Goal: Check status: Check status

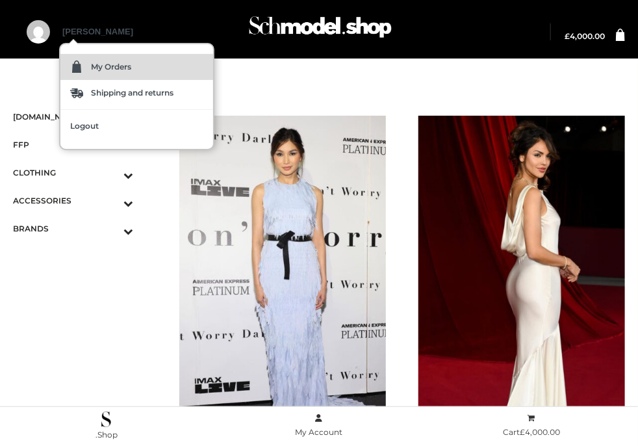
click at [101, 66] on span "My Orders" at bounding box center [111, 67] width 40 height 8
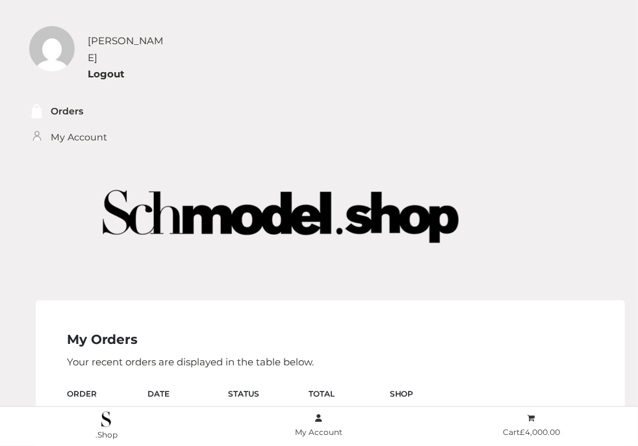
click at [94, 166] on img at bounding box center [281, 216] width 520 height 104
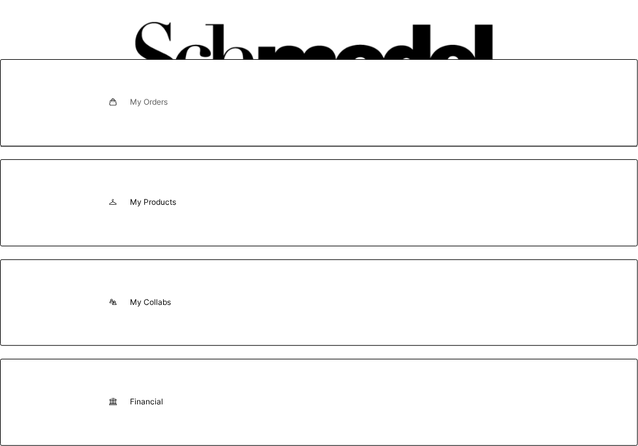
click at [162, 105] on span "My Orders" at bounding box center [149, 102] width 38 height 9
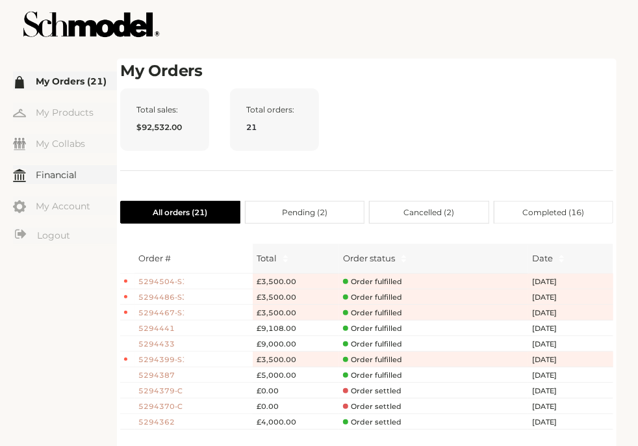
click at [68, 174] on link "Financial" at bounding box center [65, 174] width 104 height 19
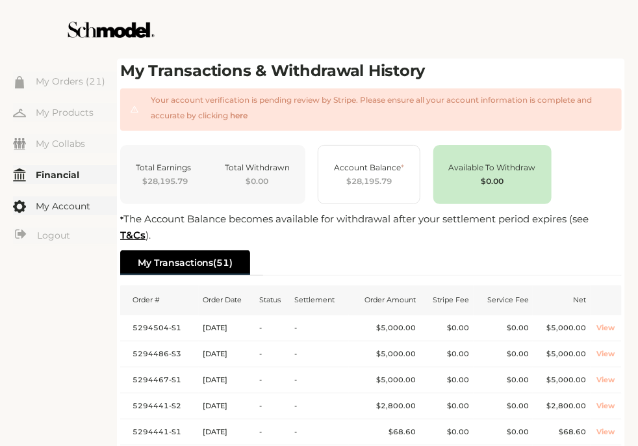
click at [79, 205] on link "My Account" at bounding box center [65, 205] width 104 height 19
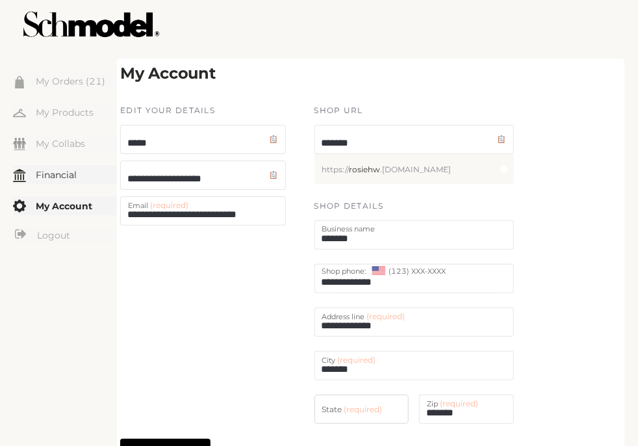
click at [57, 175] on link "Financial" at bounding box center [65, 174] width 104 height 19
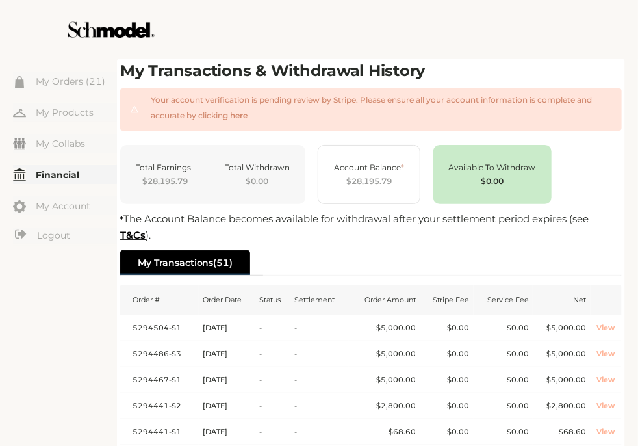
click at [31, 134] on link "My Collabs" at bounding box center [65, 143] width 104 height 19
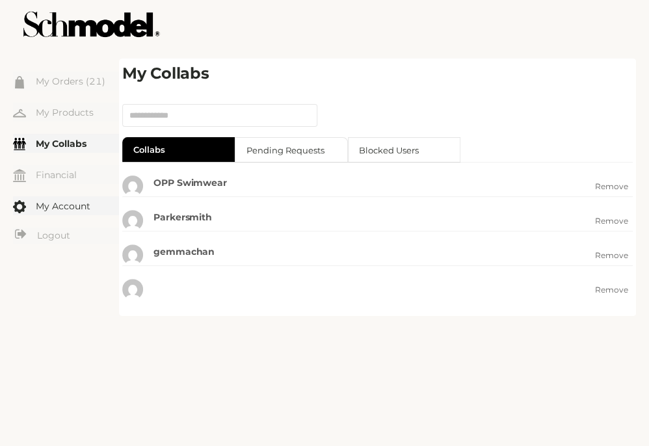
click at [55, 208] on link "My Account" at bounding box center [66, 205] width 106 height 19
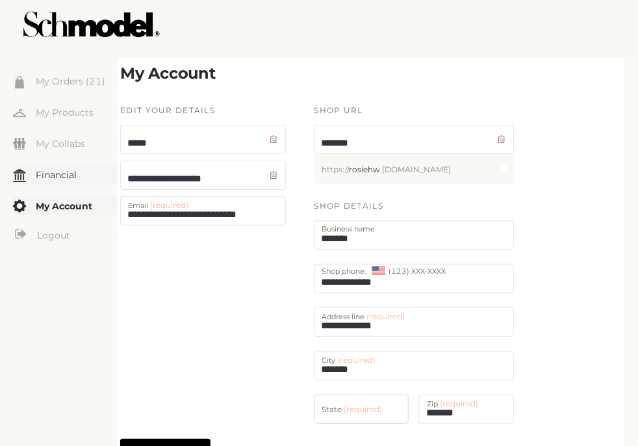
click at [55, 171] on link "Financial" at bounding box center [65, 174] width 104 height 19
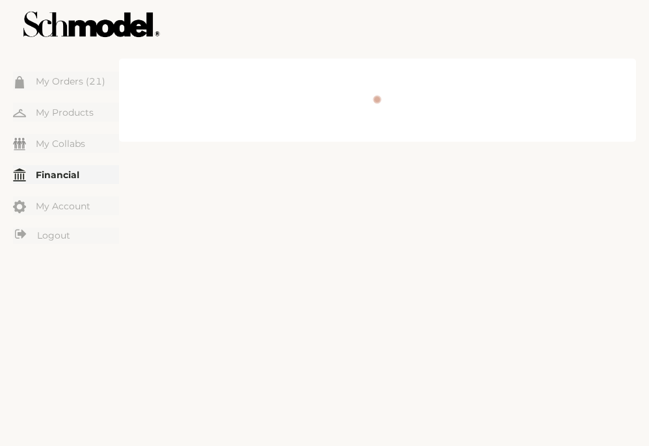
click at [69, 176] on link "Financial" at bounding box center [66, 174] width 106 height 19
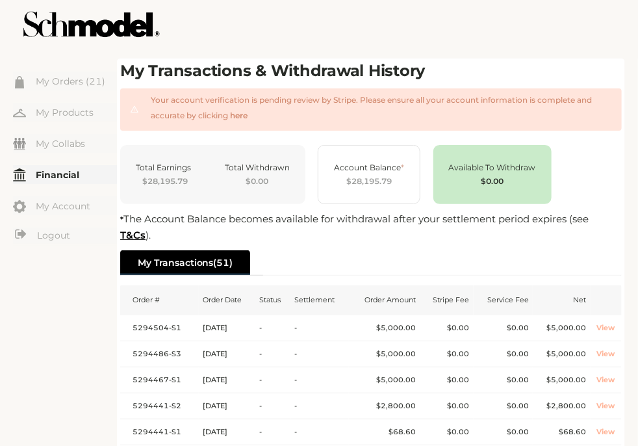
click at [596, 172] on div "Total Earnings $28,195.79 Total Withdrawn $0.00 Account Balance * $28,195.79 Av…" at bounding box center [371, 174] width 502 height 59
click at [55, 145] on link "My Collabs" at bounding box center [65, 143] width 104 height 19
click at [57, 154] on ul "My Orders (21) My Products My Collabs Dashboard Financial My Account Logout Inb…" at bounding box center [65, 159] width 104 height 174
click at [62, 145] on link "My Collabs" at bounding box center [65, 143] width 104 height 19
click at [70, 144] on link "My Collabs" at bounding box center [65, 143] width 104 height 19
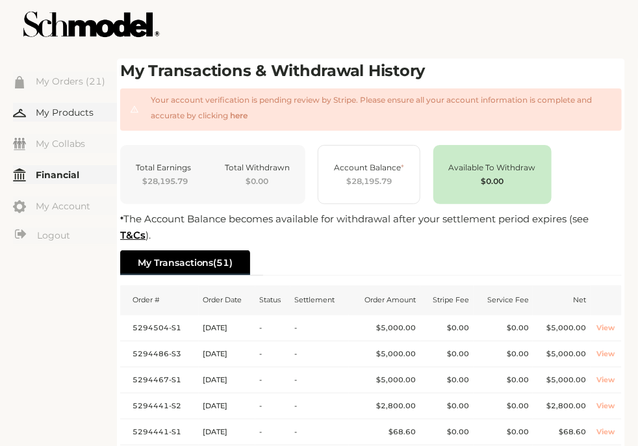
click at [70, 145] on link "My Collabs" at bounding box center [65, 143] width 104 height 19
click at [73, 149] on link "My Collabs" at bounding box center [65, 143] width 104 height 19
click at [75, 145] on link "My Collabs" at bounding box center [65, 143] width 104 height 19
click at [78, 145] on link "My Collabs" at bounding box center [65, 143] width 104 height 19
click at [345, 27] on div at bounding box center [319, 29] width 612 height 59
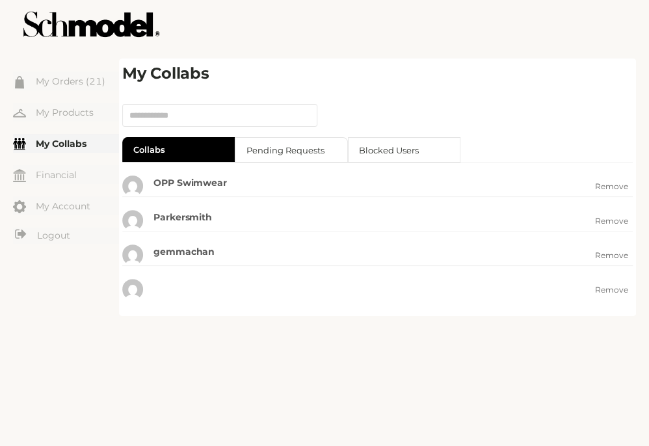
click at [390, 45] on div at bounding box center [324, 29] width 623 height 59
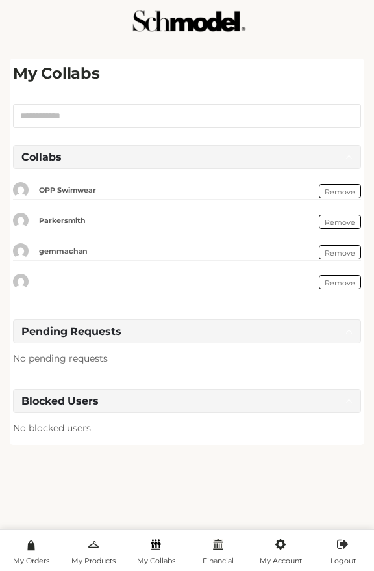
click at [39, 280] on div at bounding box center [157, 282] width 289 height 16
click at [161, 445] on div "☰ My Orders (21) My Products My Collabs Dashboard Financial My Account Logout I…" at bounding box center [187, 285] width 374 height 571
click at [217, 445] on div "☰ My Orders (21) My Products My Collabs Dashboard Financial My Account Logout I…" at bounding box center [187, 285] width 374 height 571
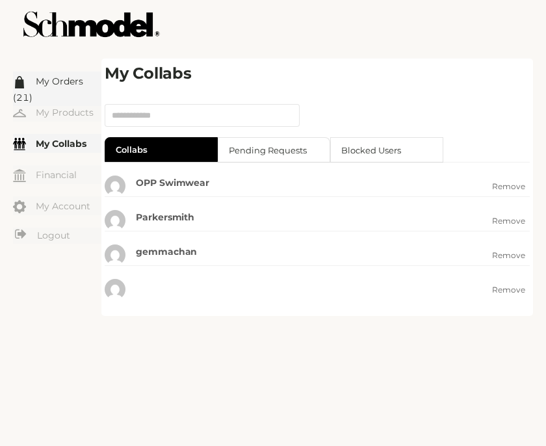
click at [68, 81] on link "My Orders (21)" at bounding box center [57, 89] width 88 height 34
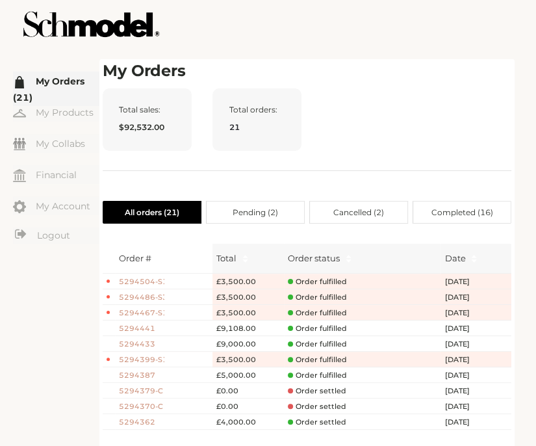
click at [365, 110] on div "Total sales: $92,532.00 Total orders: 21" at bounding box center [307, 129] width 409 height 83
click at [58, 207] on link "My Account" at bounding box center [56, 205] width 86 height 19
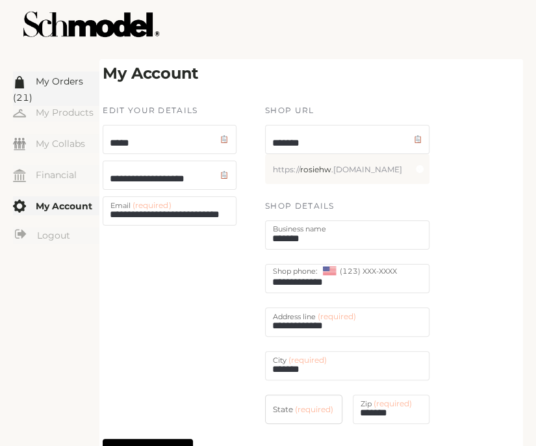
click at [70, 82] on link "My Orders (21)" at bounding box center [56, 89] width 86 height 34
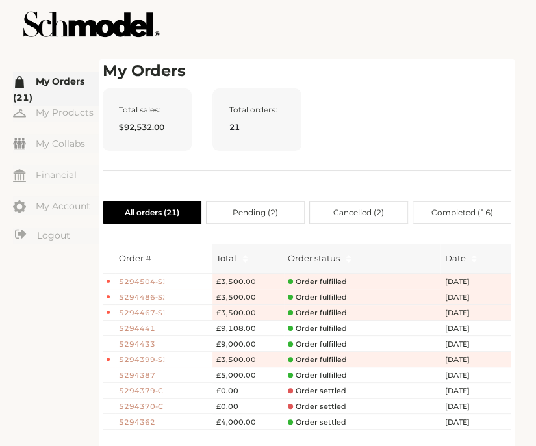
click at [307, 327] on span "Order fulfilled" at bounding box center [317, 329] width 59 height 10
click at [398, 92] on div "Total sales: $92,532.00 Total orders: 21" at bounding box center [307, 129] width 409 height 83
click at [333, 131] on div "Total sales: $92,532.00 Total orders: 21" at bounding box center [307, 129] width 409 height 83
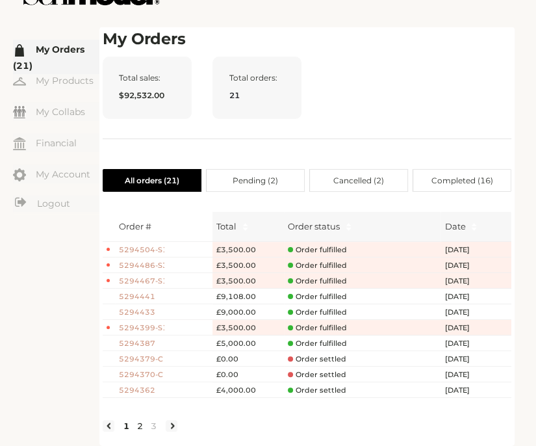
click at [140, 424] on link "2" at bounding box center [140, 426] width 14 height 12
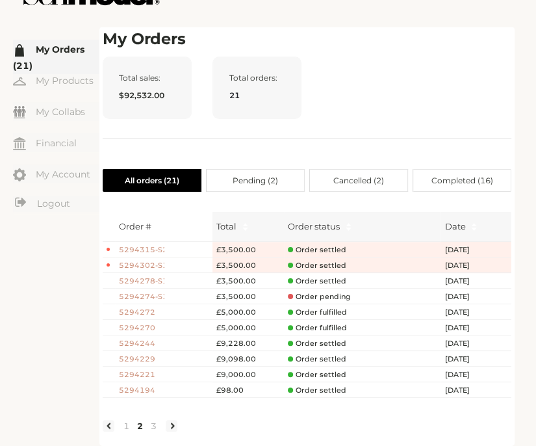
click at [139, 291] on span "5294274-S1" at bounding box center [142, 296] width 46 height 11
click at [127, 427] on link "1" at bounding box center [127, 426] width 14 height 12
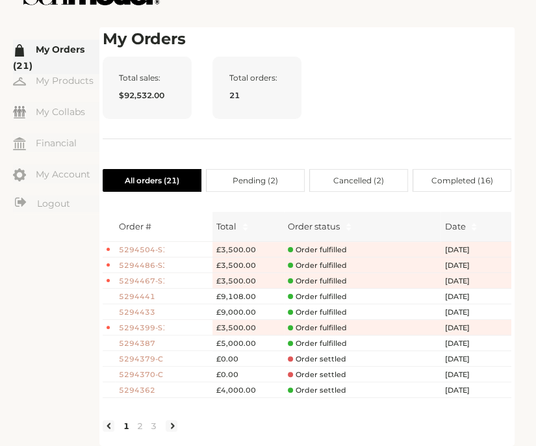
click at [131, 338] on span "5294387" at bounding box center [142, 343] width 46 height 11
click at [140, 427] on link "2" at bounding box center [140, 426] width 14 height 12
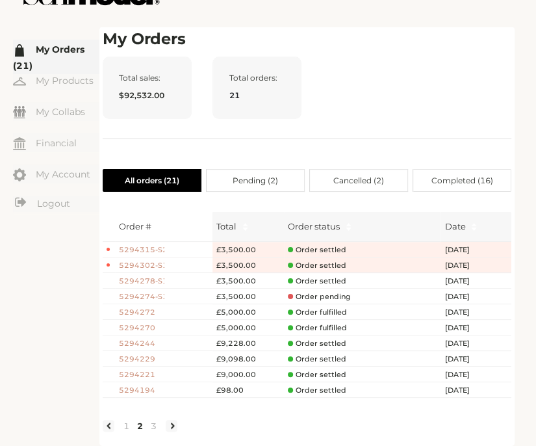
click at [135, 291] on span "5294274-S1" at bounding box center [142, 296] width 46 height 11
click at [23, 230] on div "☰ My Orders (21) My Products My Collabs Dashboard Financial My Account Logout I…" at bounding box center [56, 236] width 86 height 419
